Goal: Task Accomplishment & Management: Use online tool/utility

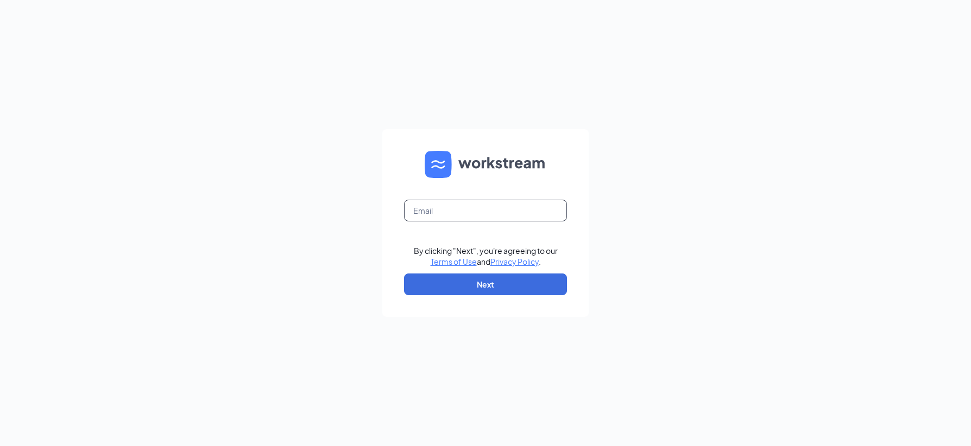
click at [464, 212] on input "text" at bounding box center [485, 211] width 163 height 22
type input "dcalkins@kingfranchises.com"
click at [470, 284] on button "Next" at bounding box center [485, 285] width 163 height 22
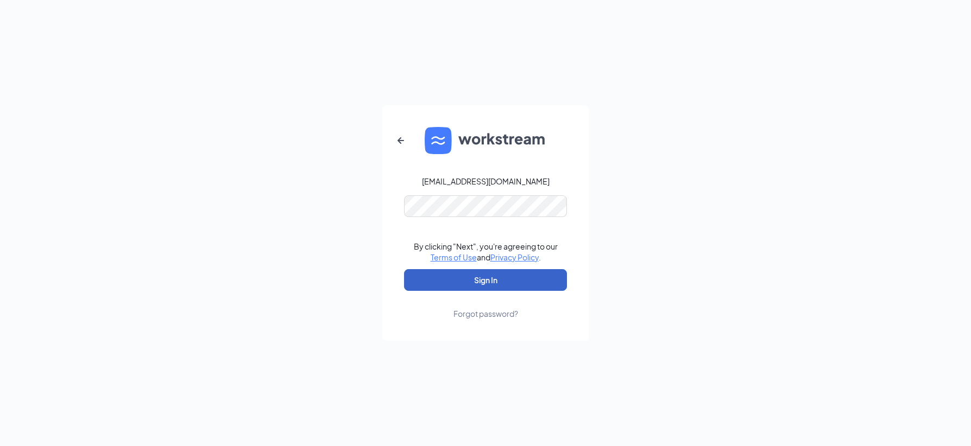
click at [476, 281] on button "Sign In" at bounding box center [485, 280] width 163 height 22
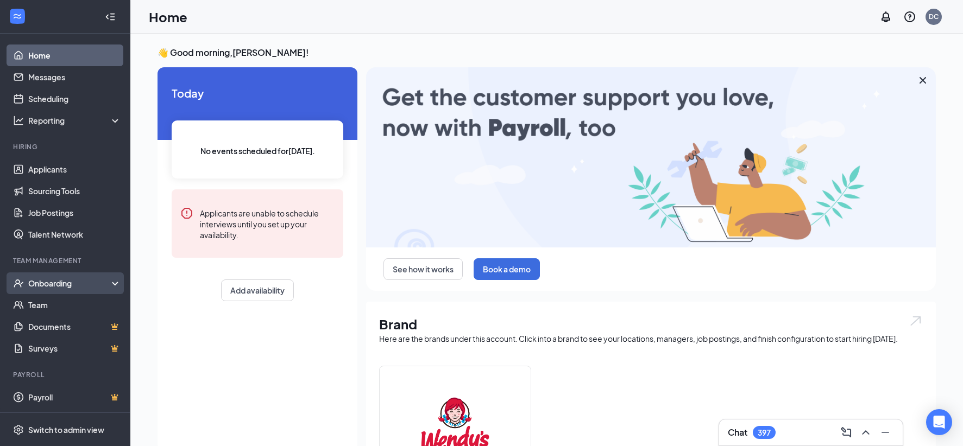
click at [45, 280] on div "Onboarding" at bounding box center [70, 283] width 84 height 11
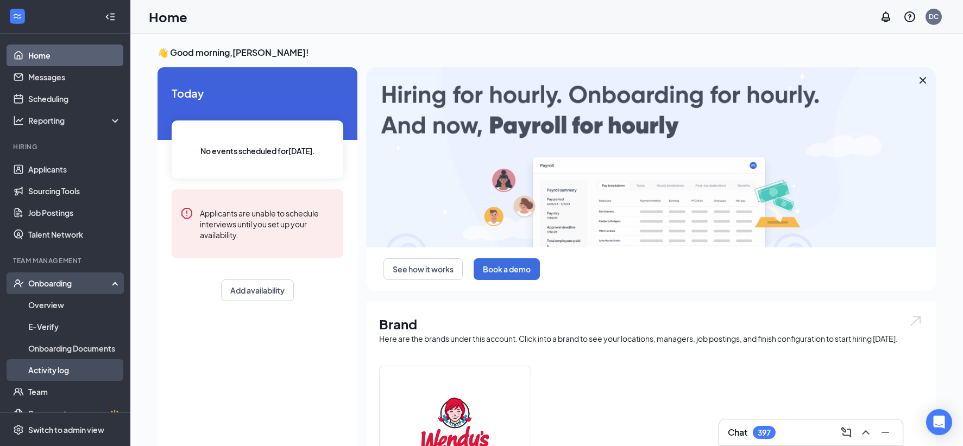
click at [46, 370] on link "Activity log" at bounding box center [74, 371] width 93 height 22
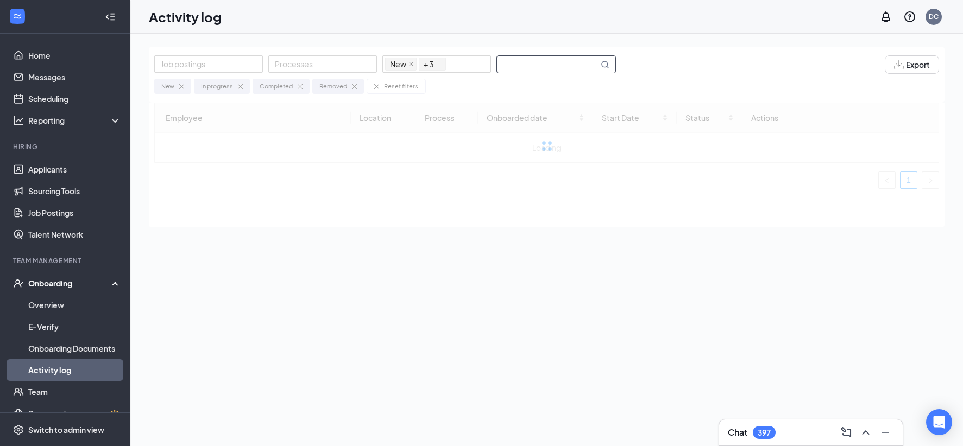
click at [512, 60] on input "text" at bounding box center [548, 64] width 102 height 17
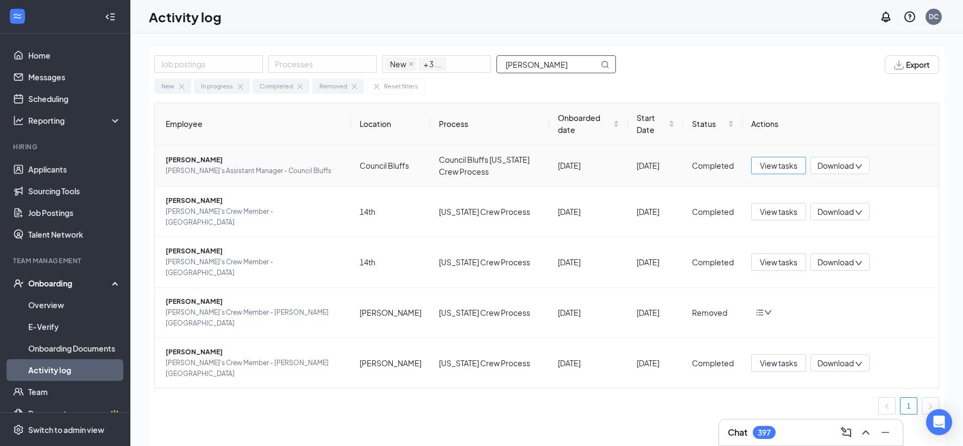
type input "[PERSON_NAME]"
click at [777, 166] on span "View tasks" at bounding box center [778, 166] width 37 height 12
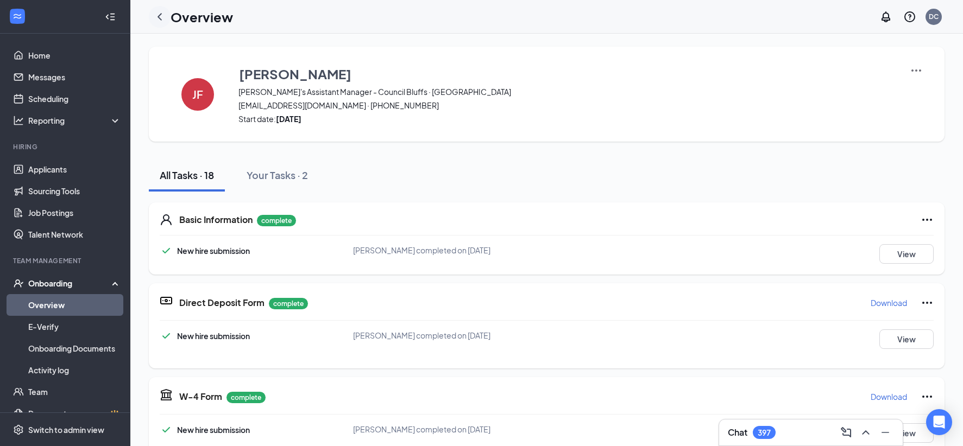
click at [160, 18] on icon "ChevronLeft" at bounding box center [160, 16] width 4 height 7
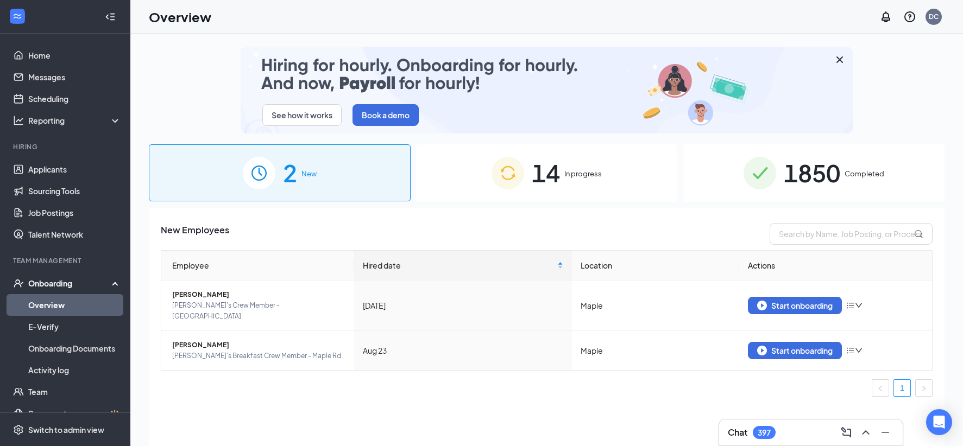
click at [55, 280] on div "Onboarding" at bounding box center [70, 283] width 84 height 11
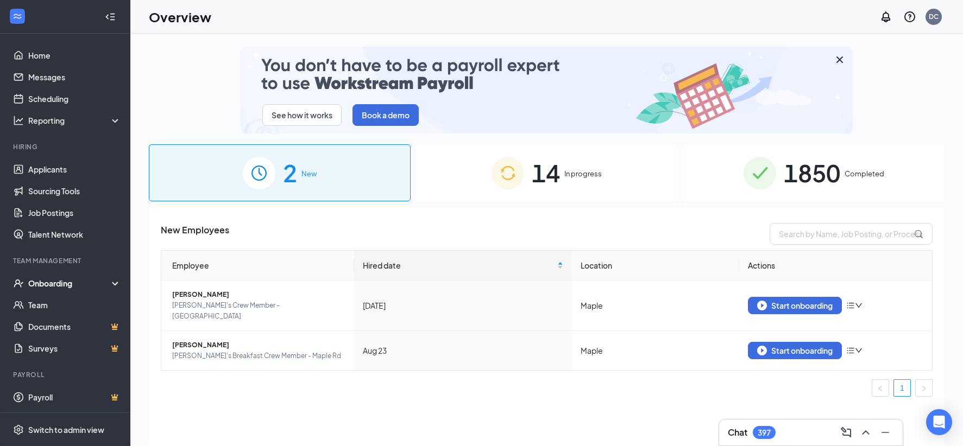
click at [55, 280] on div "Onboarding" at bounding box center [70, 283] width 84 height 11
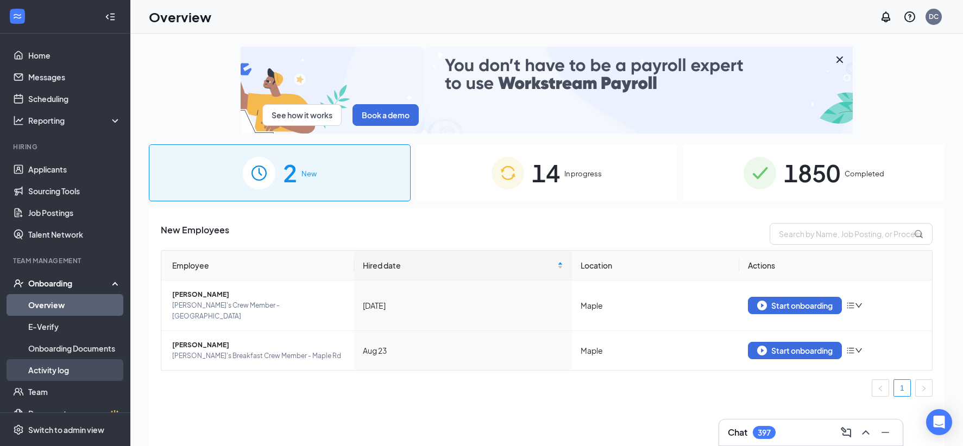
click at [53, 367] on link "Activity log" at bounding box center [74, 371] width 93 height 22
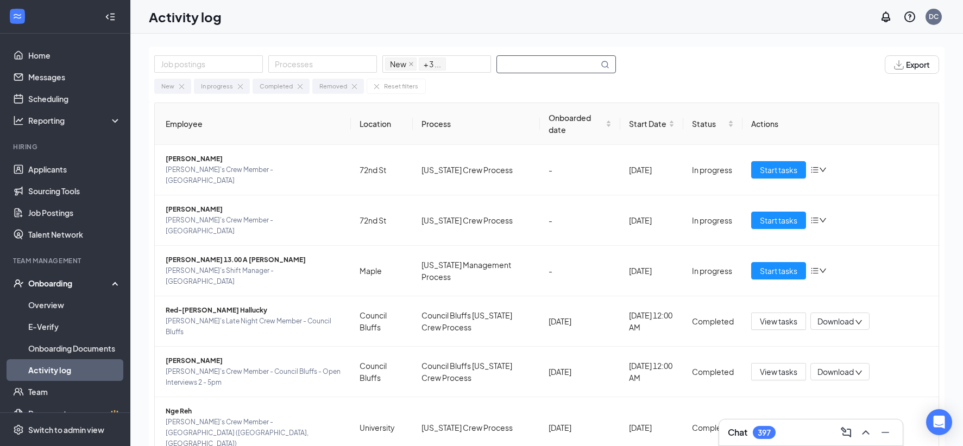
click at [511, 61] on input "text" at bounding box center [548, 64] width 102 height 17
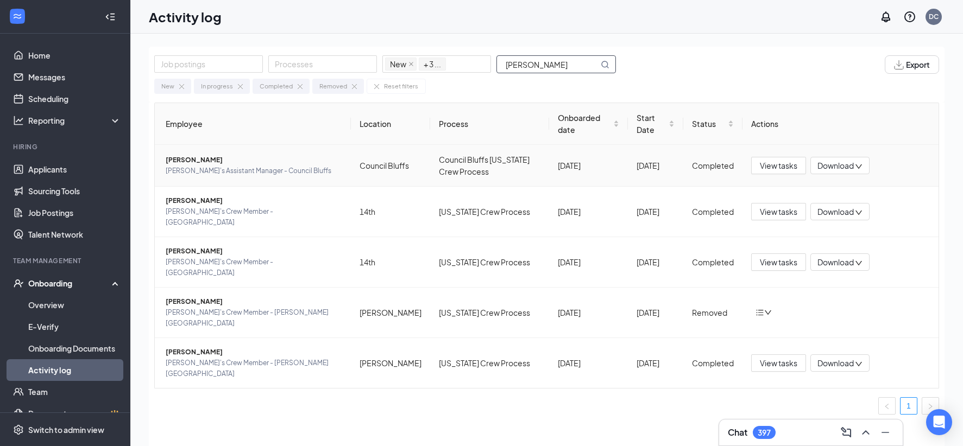
type input "[PERSON_NAME]"
click at [837, 162] on span "Download" at bounding box center [835, 165] width 36 height 11
click at [854, 194] on div "Download summary" at bounding box center [875, 192] width 117 height 13
